Goal: Task Accomplishment & Management: Manage account settings

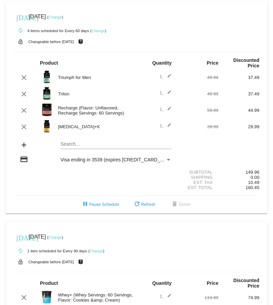
click at [62, 15] on link "Change" at bounding box center [55, 17] width 13 height 4
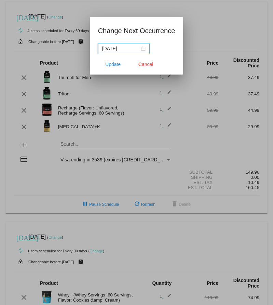
click at [140, 48] on div "[DATE]" at bounding box center [123, 49] width 43 height 8
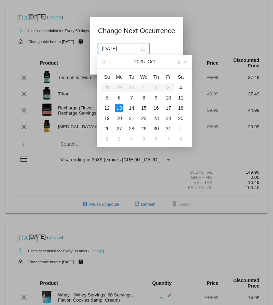
click at [179, 62] on span "button" at bounding box center [177, 62] width 3 height 3
click at [131, 87] on div "2" at bounding box center [132, 87] width 8 height 8
type input "[DATE]"
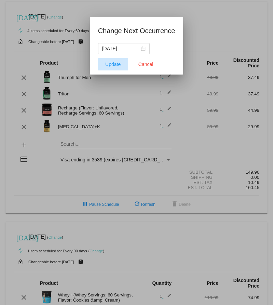
click at [110, 66] on span "Update" at bounding box center [112, 64] width 15 height 5
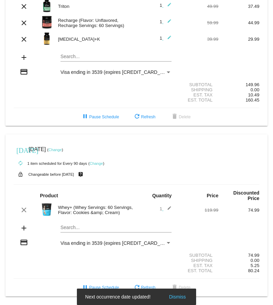
scroll to position [92, 0]
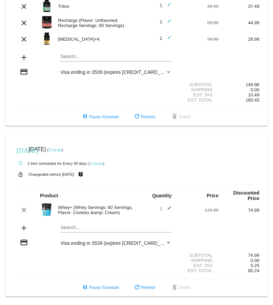
click at [62, 148] on link "Change" at bounding box center [55, 150] width 13 height 4
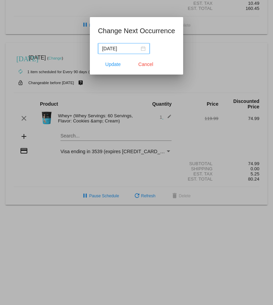
click at [131, 49] on input "[DATE]" at bounding box center [120, 49] width 37 height 8
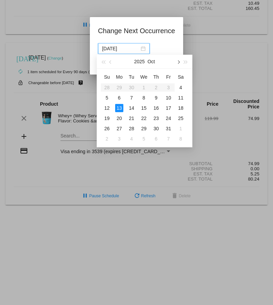
click at [177, 60] on button "button" at bounding box center [178, 62] width 8 height 14
click at [130, 86] on div "2" at bounding box center [132, 87] width 8 height 8
type input "[DATE]"
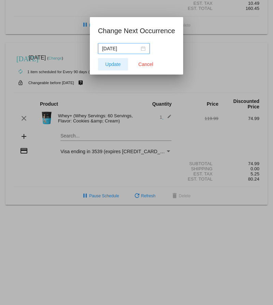
click at [114, 65] on span "Update" at bounding box center [112, 64] width 15 height 5
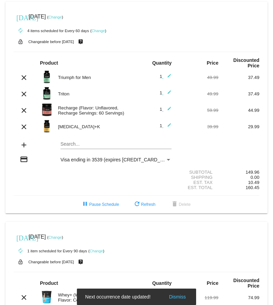
scroll to position [0, 0]
